Goal: Task Accomplishment & Management: Manage account settings

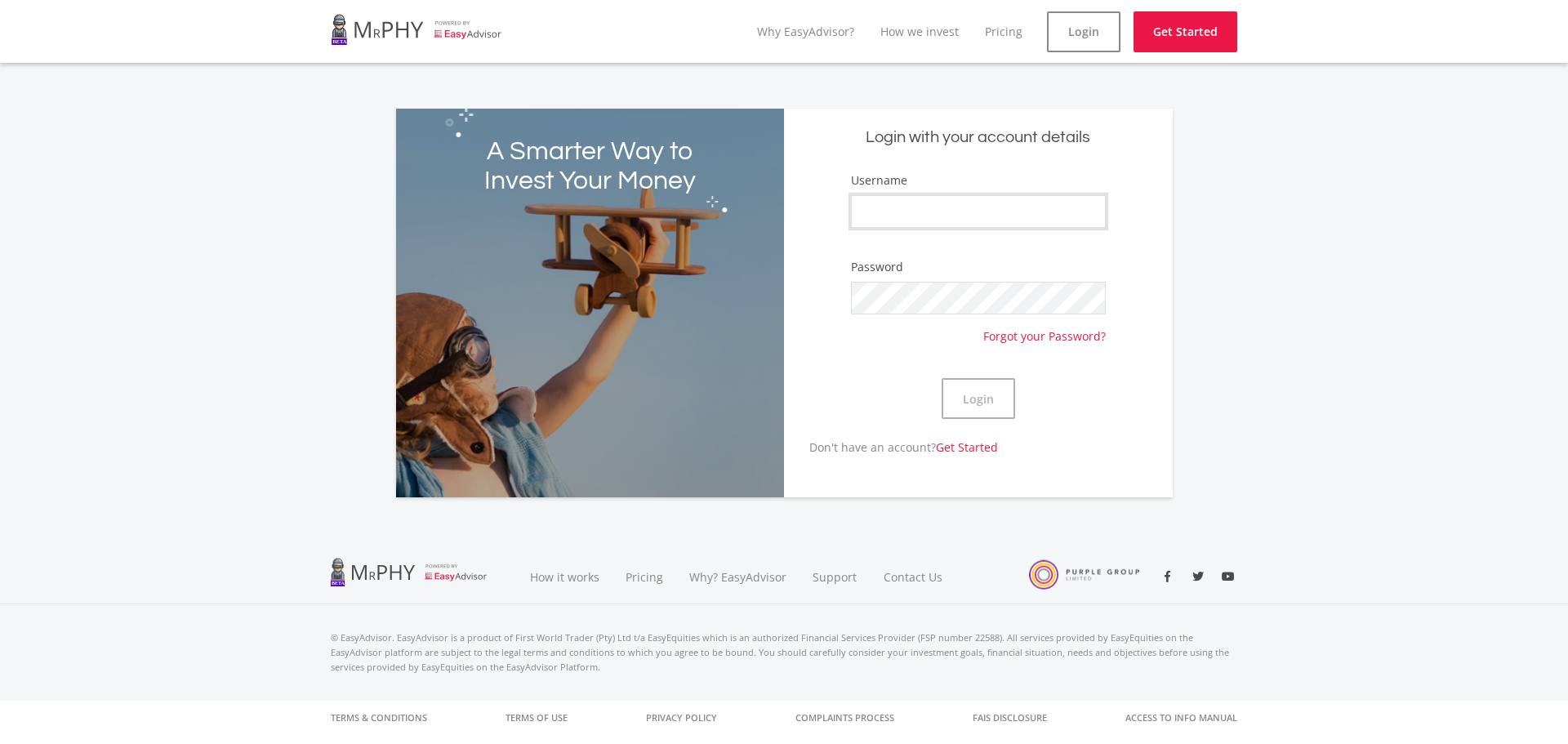
click at [904, 219] on input "Username" at bounding box center [979, 211] width 255 height 33
type input "jundasb"
click at [942, 378] on button "Login" at bounding box center [979, 399] width 74 height 41
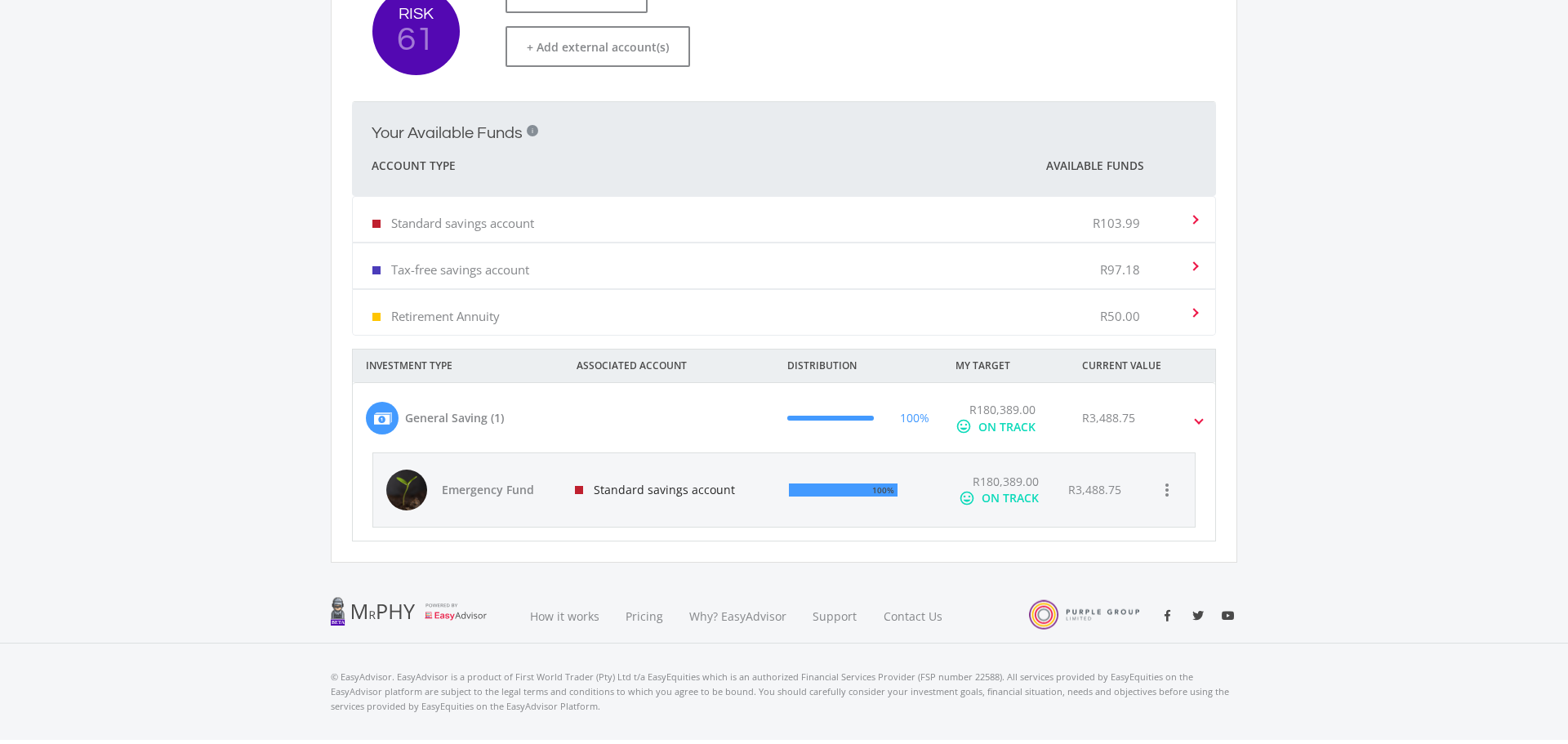
scroll to position [382, 0]
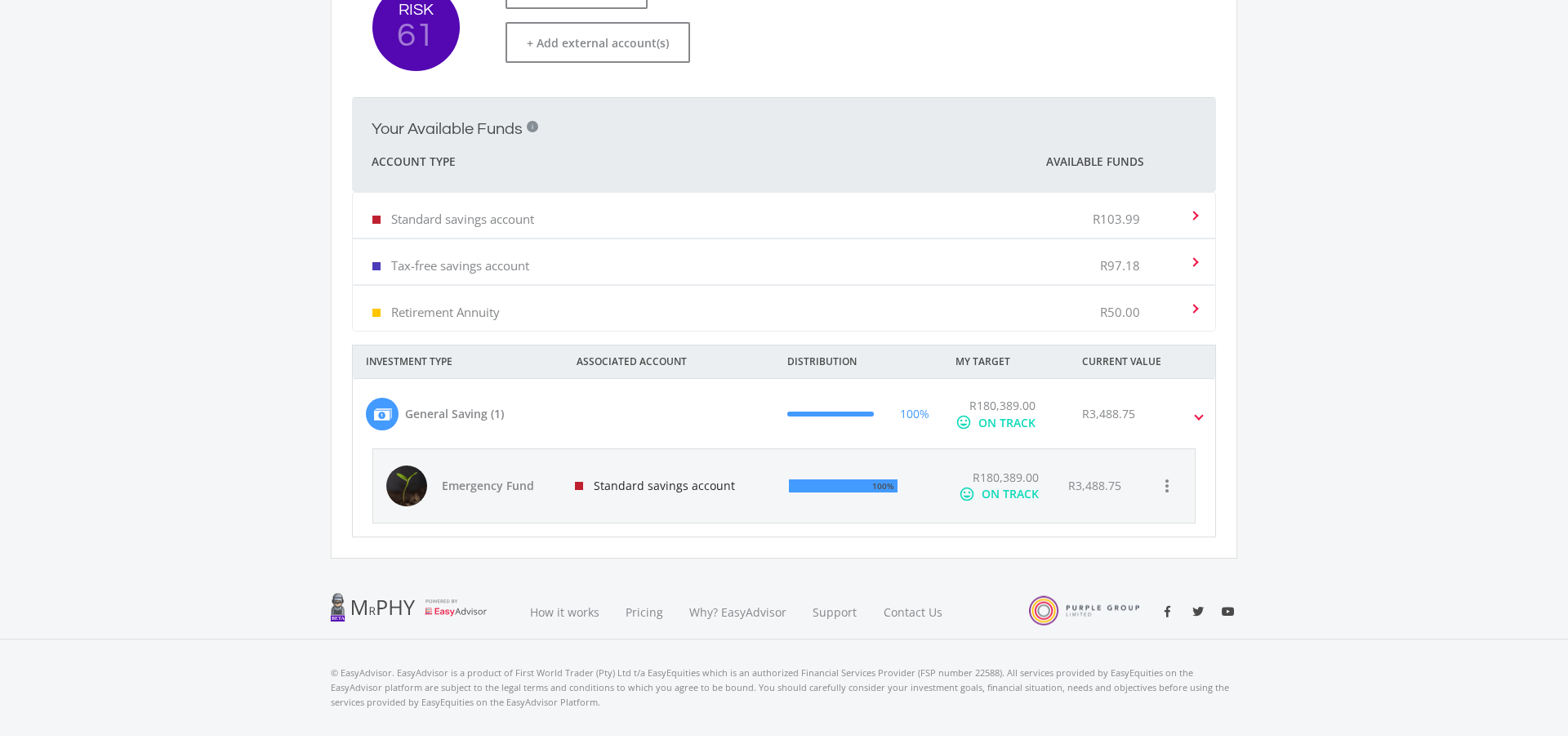
click at [1200, 419] on span at bounding box center [1199, 415] width 7 height 19
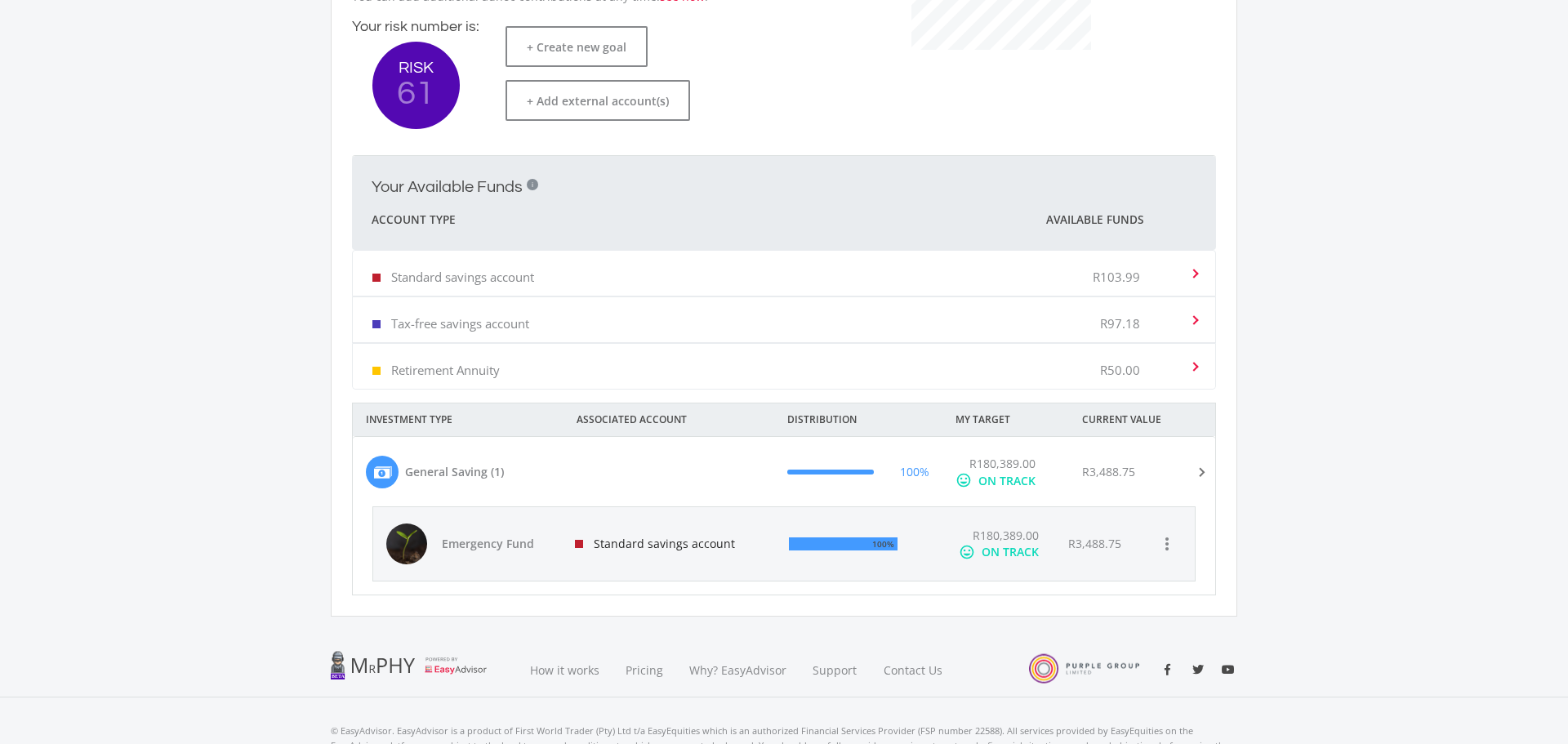
scroll to position [320, 0]
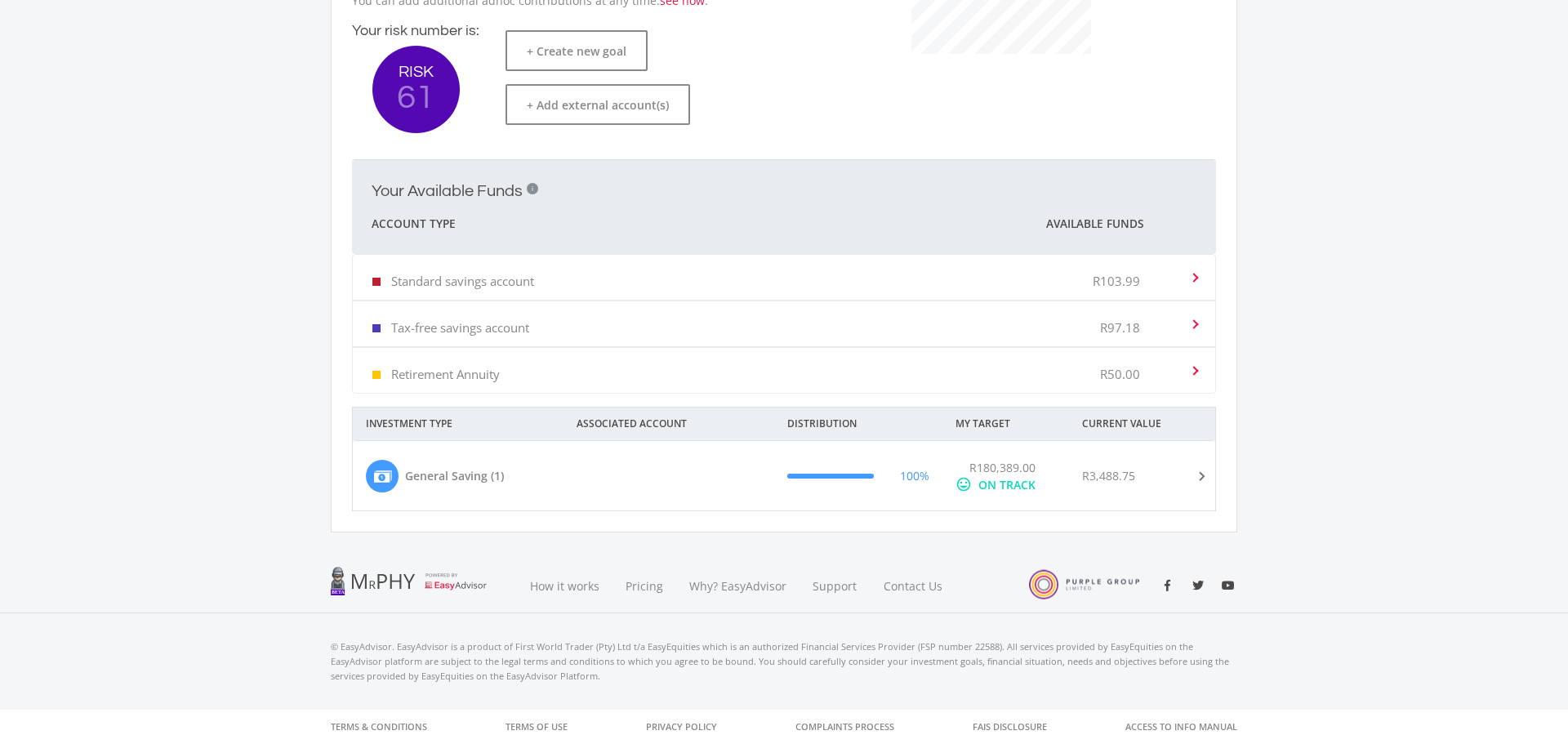
click at [1206, 477] on span at bounding box center [1199, 476] width 19 height 7
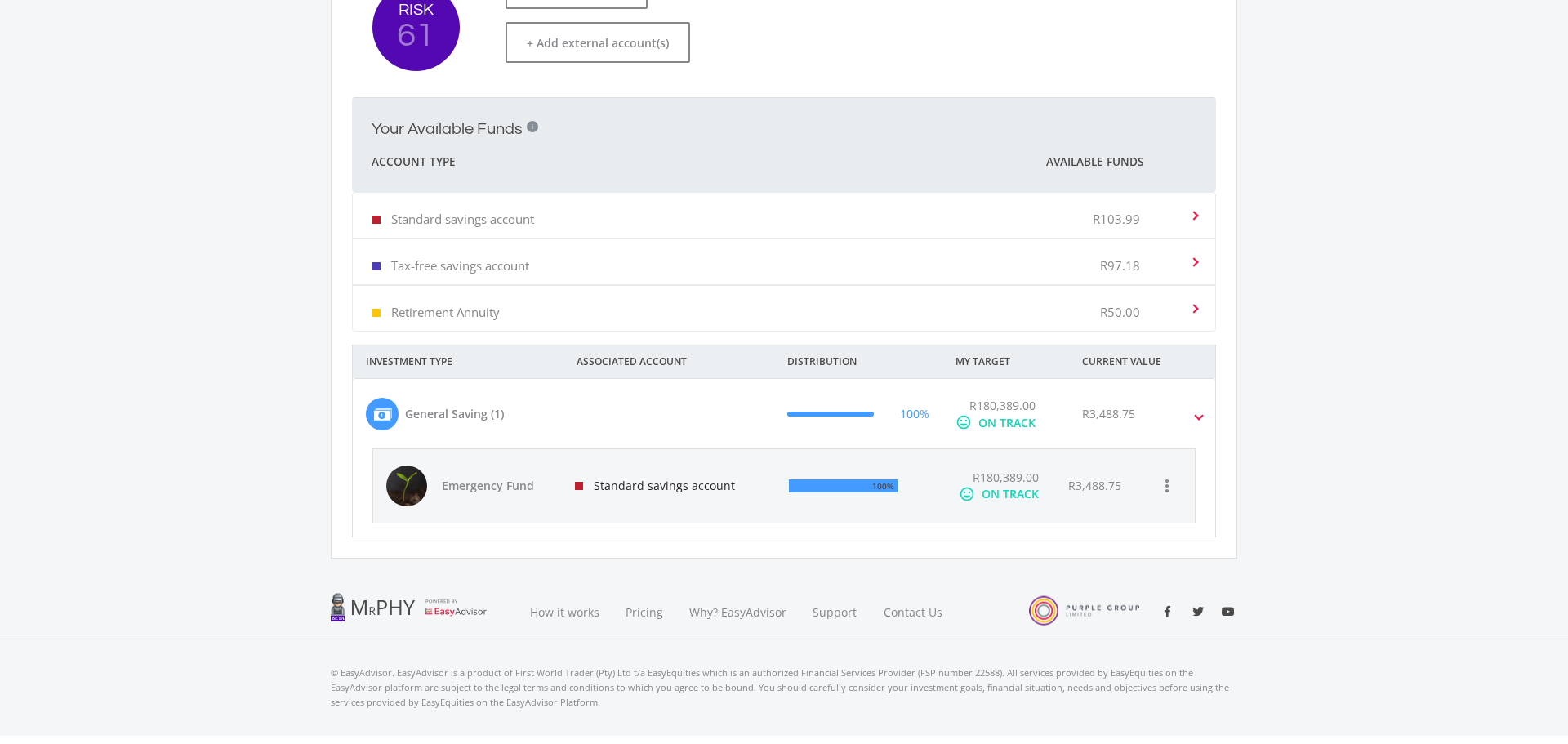
scroll to position [408, 0]
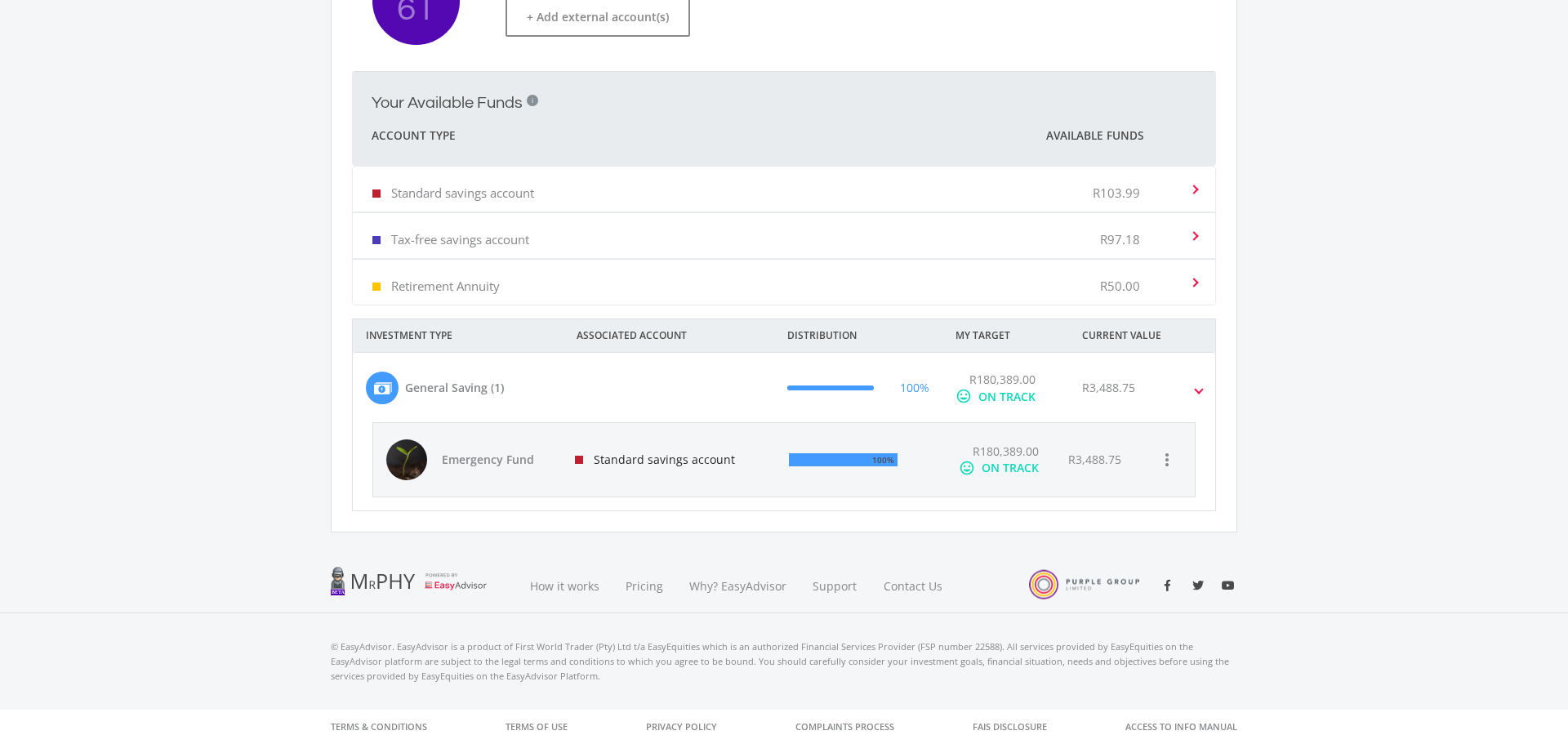
click at [409, 463] on div at bounding box center [407, 460] width 41 height 41
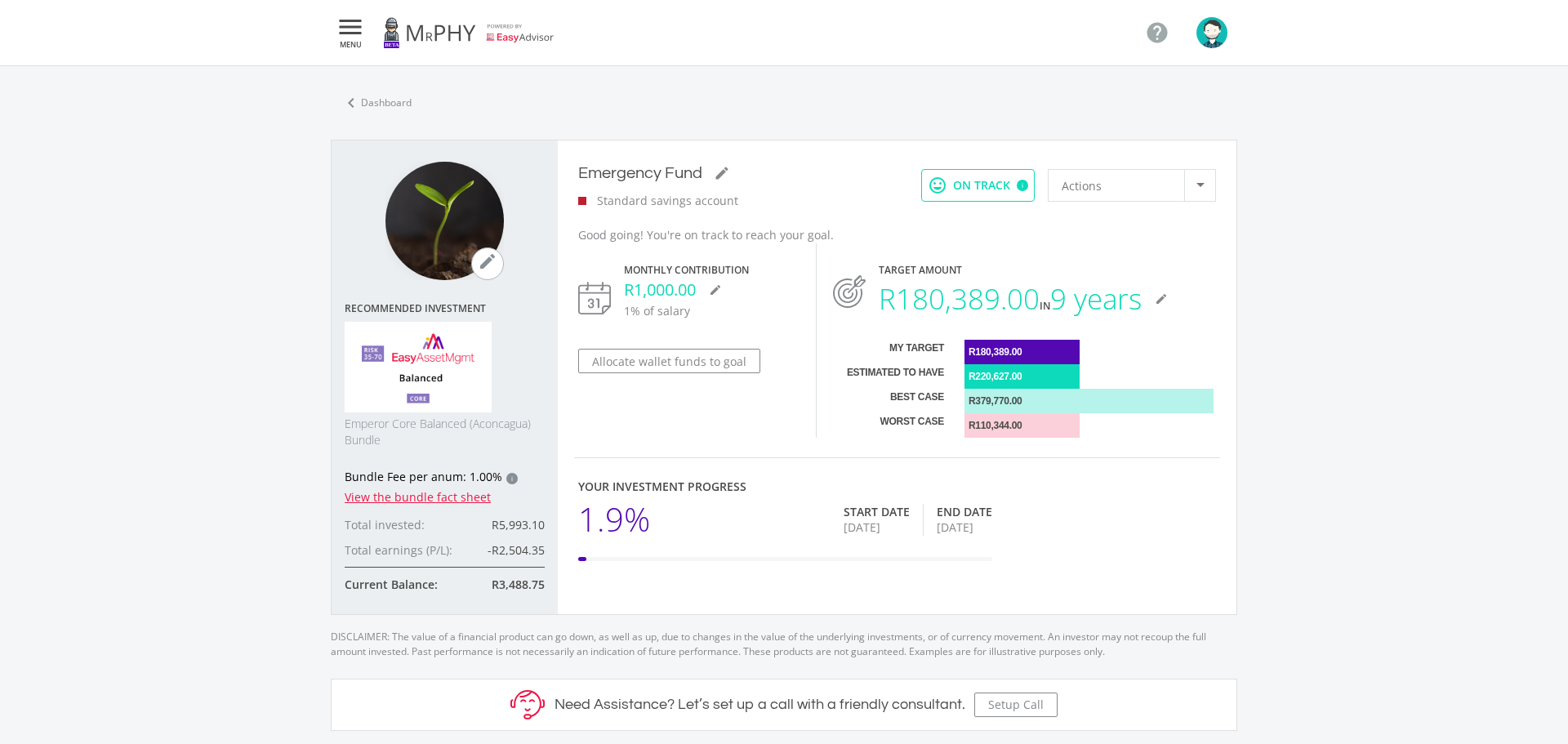
click at [339, 34] on icon "" at bounding box center [351, 27] width 29 height 20
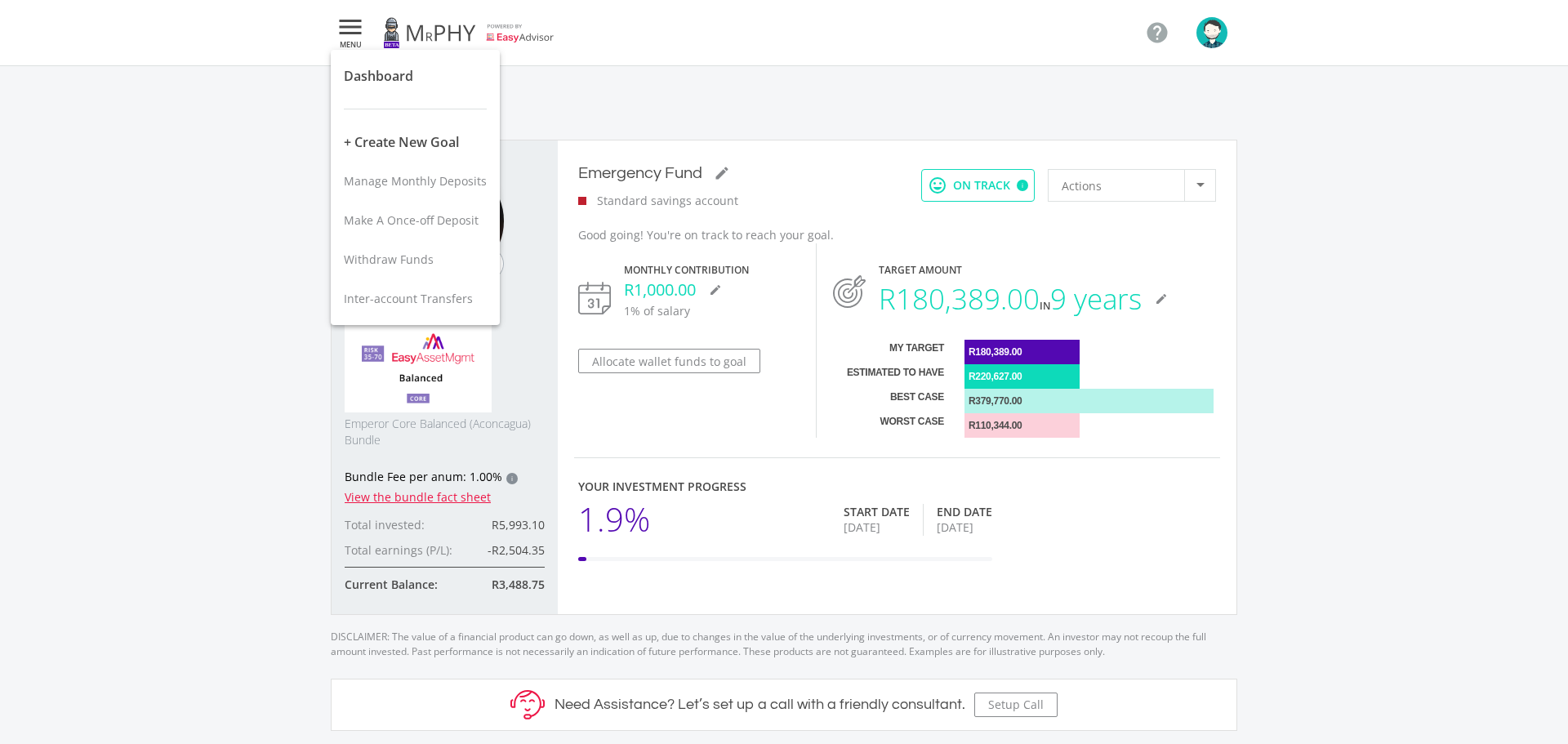
click at [339, 34] on div at bounding box center [784, 372] width 1568 height 744
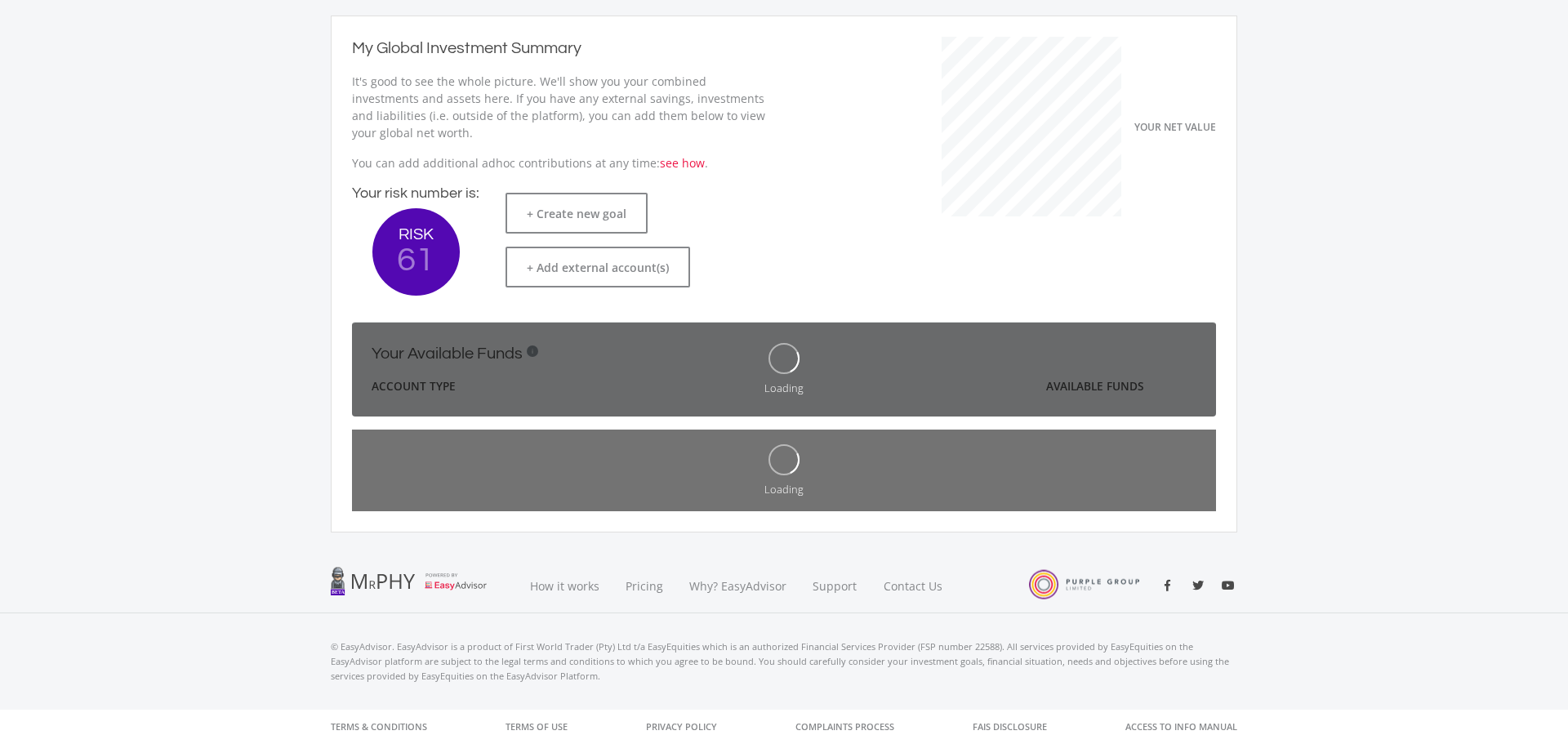
scroll to position [157, 0]
